Goal: Information Seeking & Learning: Understand process/instructions

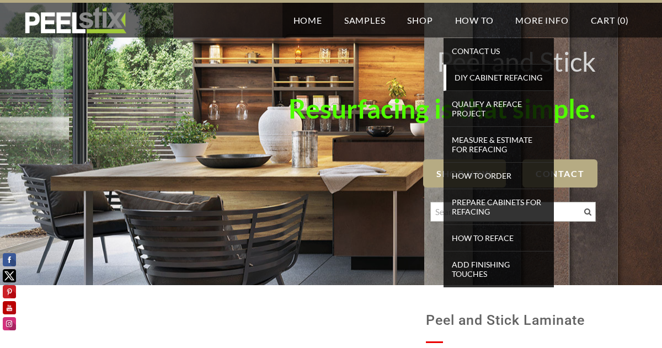
click at [475, 76] on span "DIY Cabinet Refacing" at bounding box center [500, 77] width 102 height 15
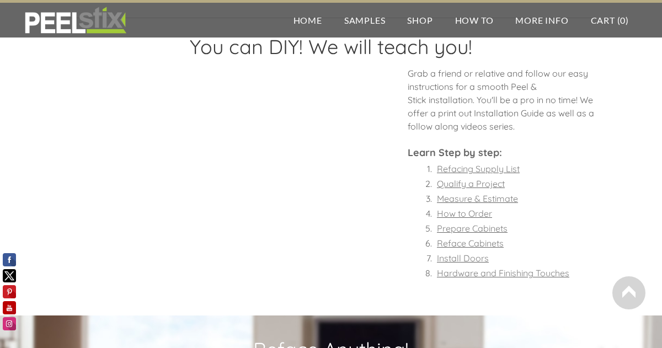
scroll to position [838, 0]
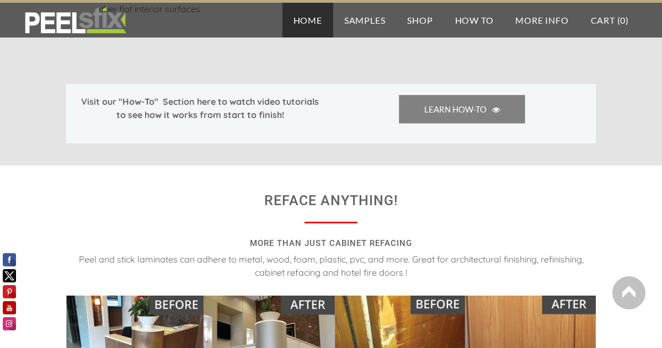
scroll to position [947, 0]
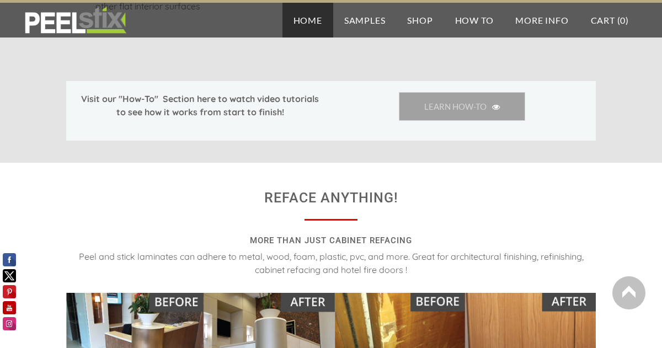
click at [457, 99] on span "LEARN HOW-TO" at bounding box center [462, 106] width 126 height 29
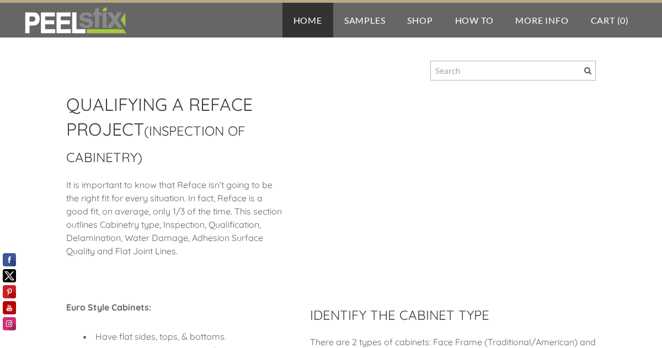
click at [298, 19] on link "Home" at bounding box center [307, 20] width 51 height 35
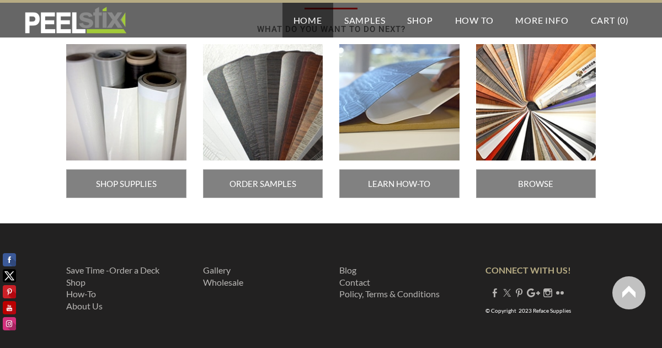
scroll to position [1991, 0]
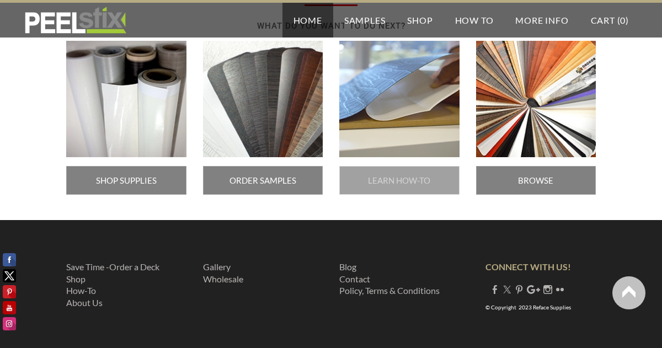
click at [387, 173] on span "LEARN HOW-TO" at bounding box center [399, 180] width 120 height 29
